Goal: Navigation & Orientation: Find specific page/section

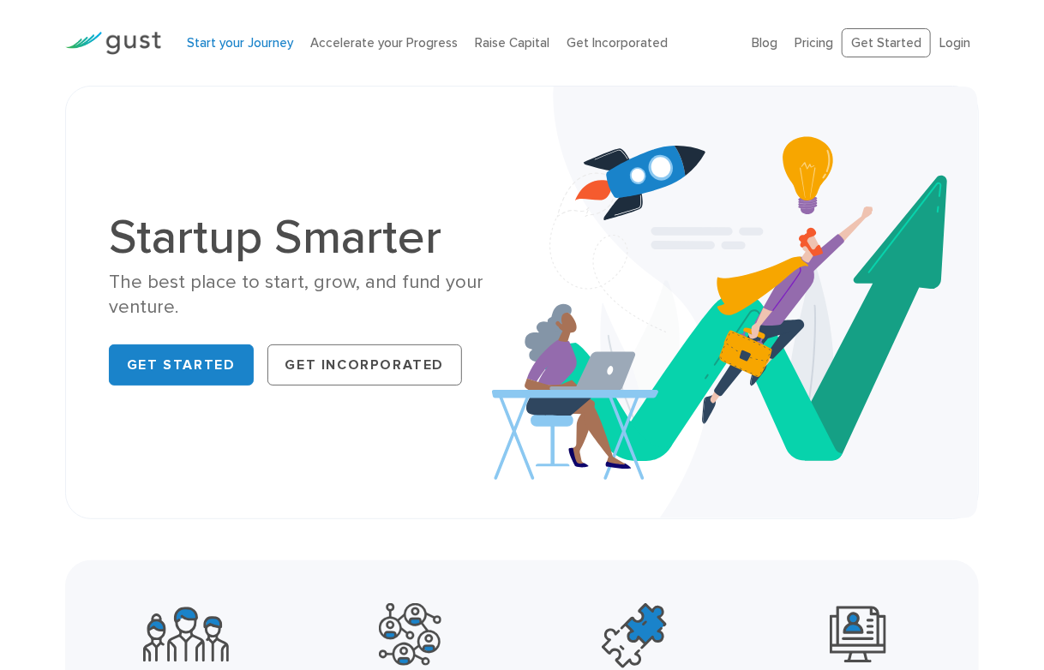
click at [258, 39] on link "Start your Journey" at bounding box center [240, 42] width 106 height 15
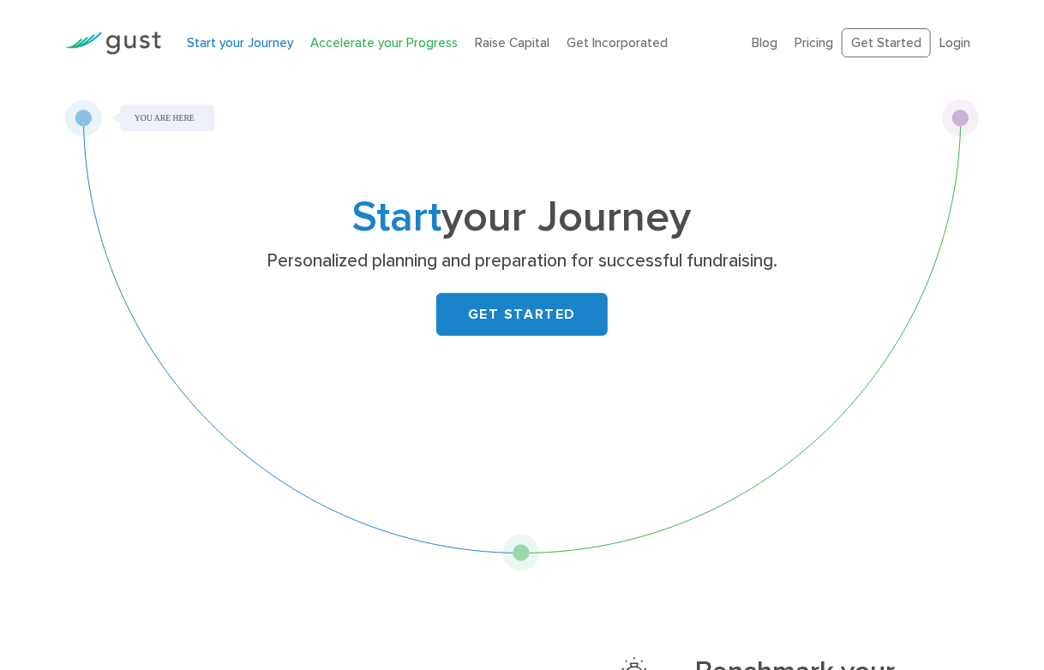
click at [336, 38] on link "Accelerate your Progress" at bounding box center [383, 42] width 147 height 15
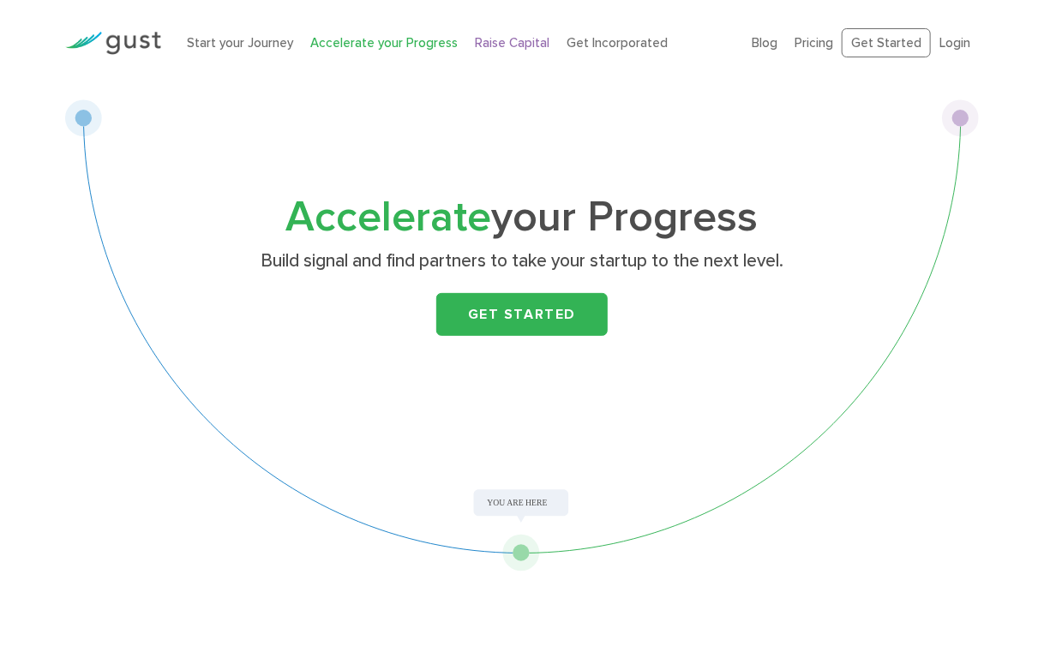
click at [511, 39] on link "Raise Capital" at bounding box center [512, 42] width 75 height 15
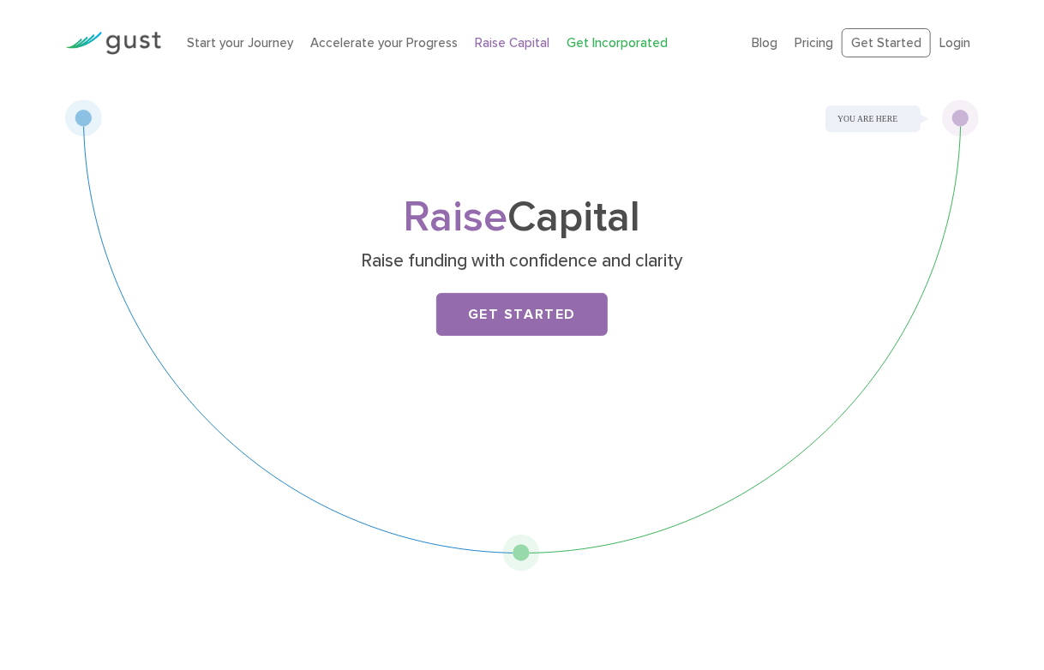
click at [623, 36] on link "Get Incorporated" at bounding box center [617, 42] width 101 height 15
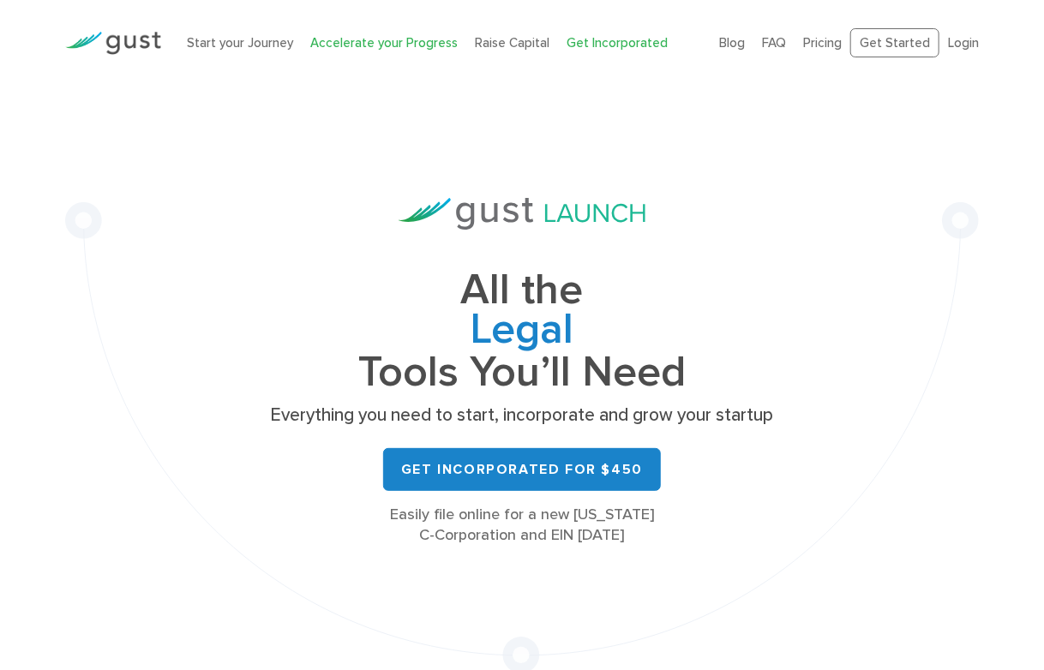
click at [395, 40] on link "Accelerate your Progress" at bounding box center [383, 42] width 147 height 15
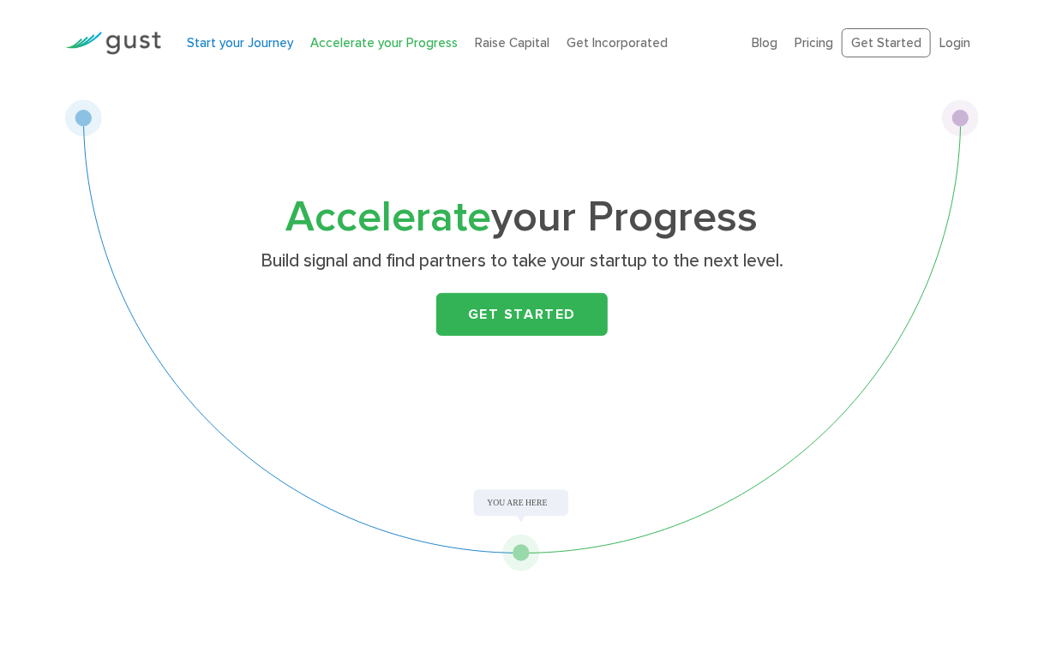
click at [261, 38] on link "Start your Journey" at bounding box center [240, 42] width 106 height 15
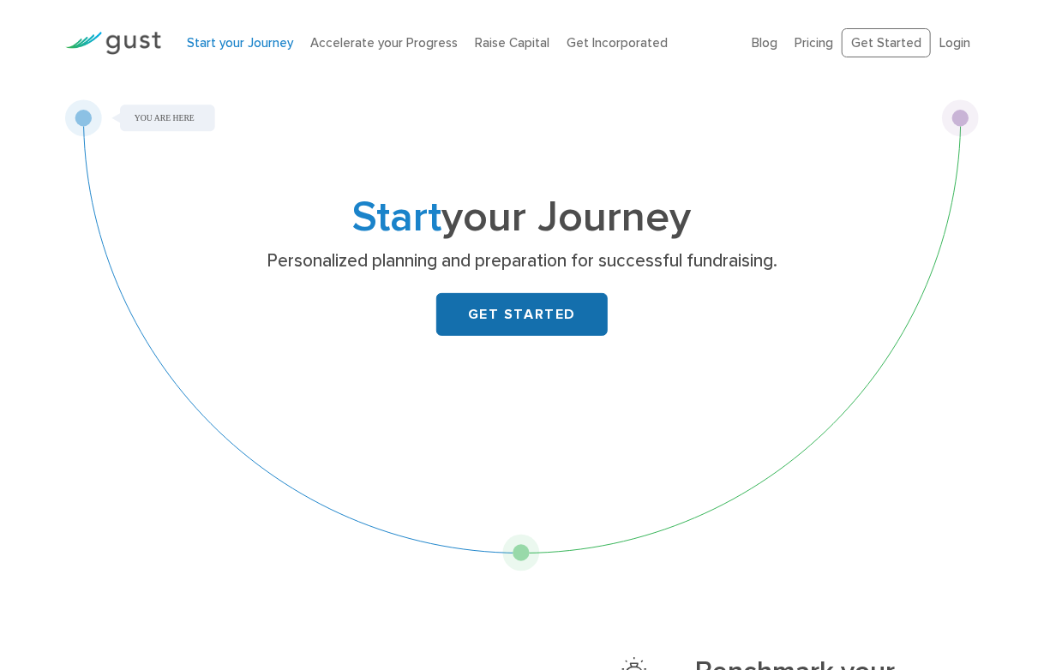
click at [499, 325] on link "GET STARTED" at bounding box center [521, 314] width 171 height 43
